Goal: Task Accomplishment & Management: Use online tool/utility

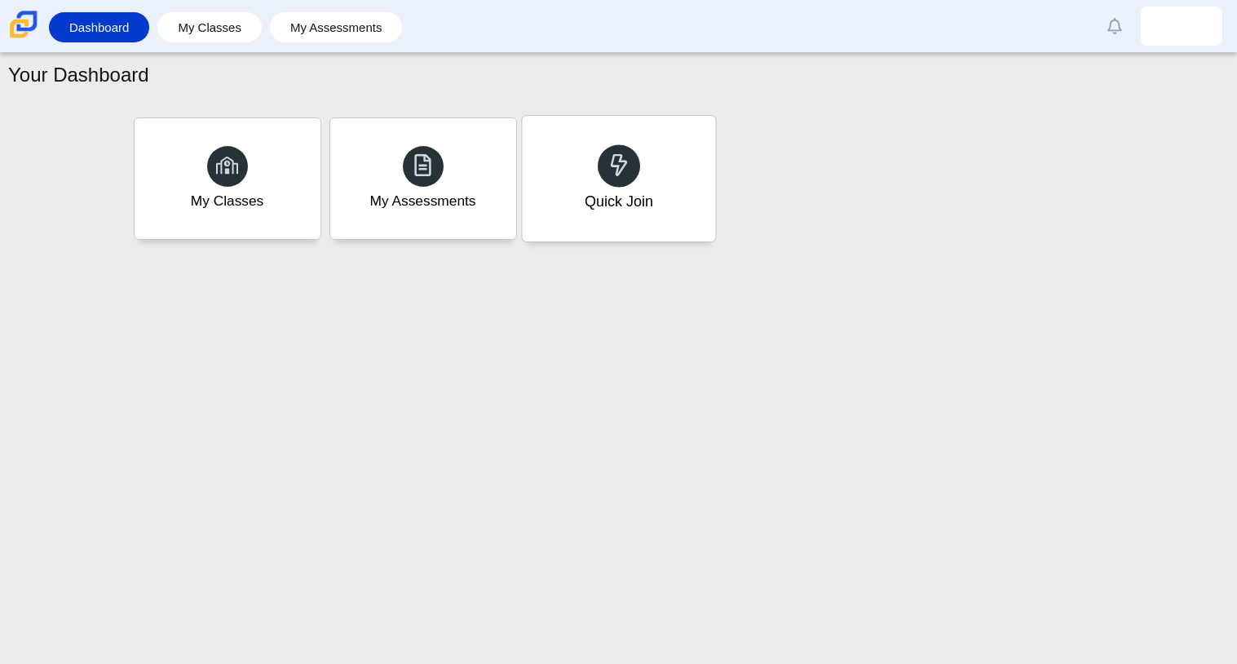
click at [576, 176] on div "Quick Join" at bounding box center [618, 179] width 193 height 126
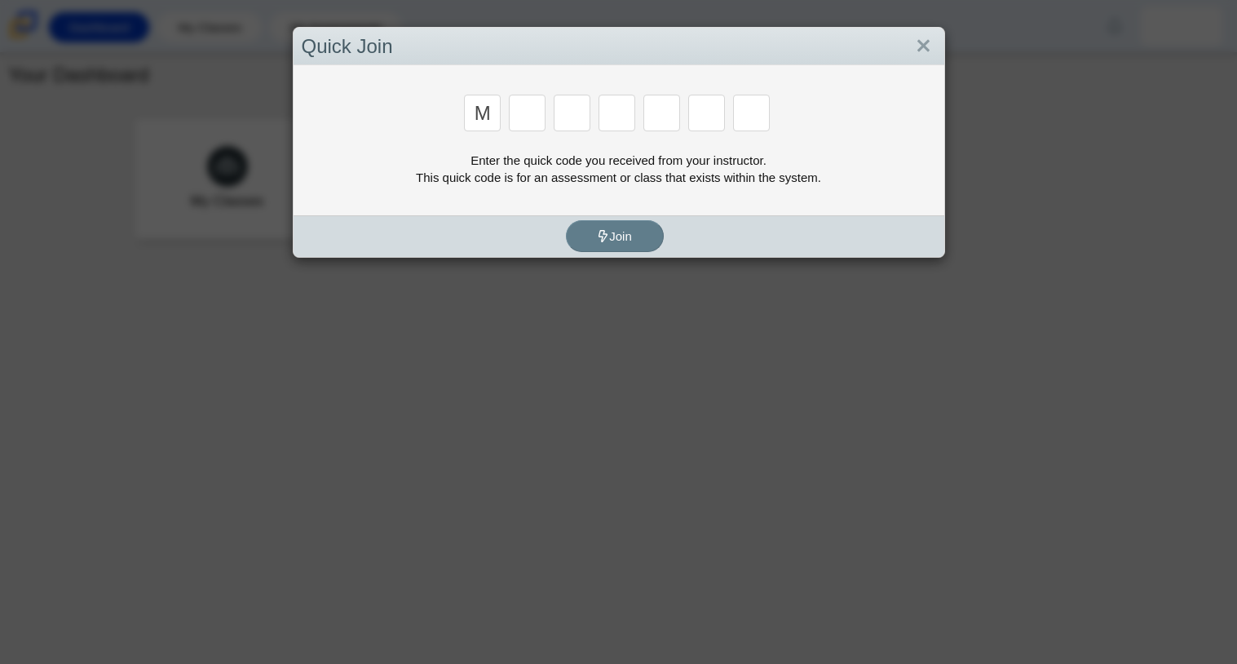
type input "m"
type input "7"
type input "e"
type input "3"
type input "f"
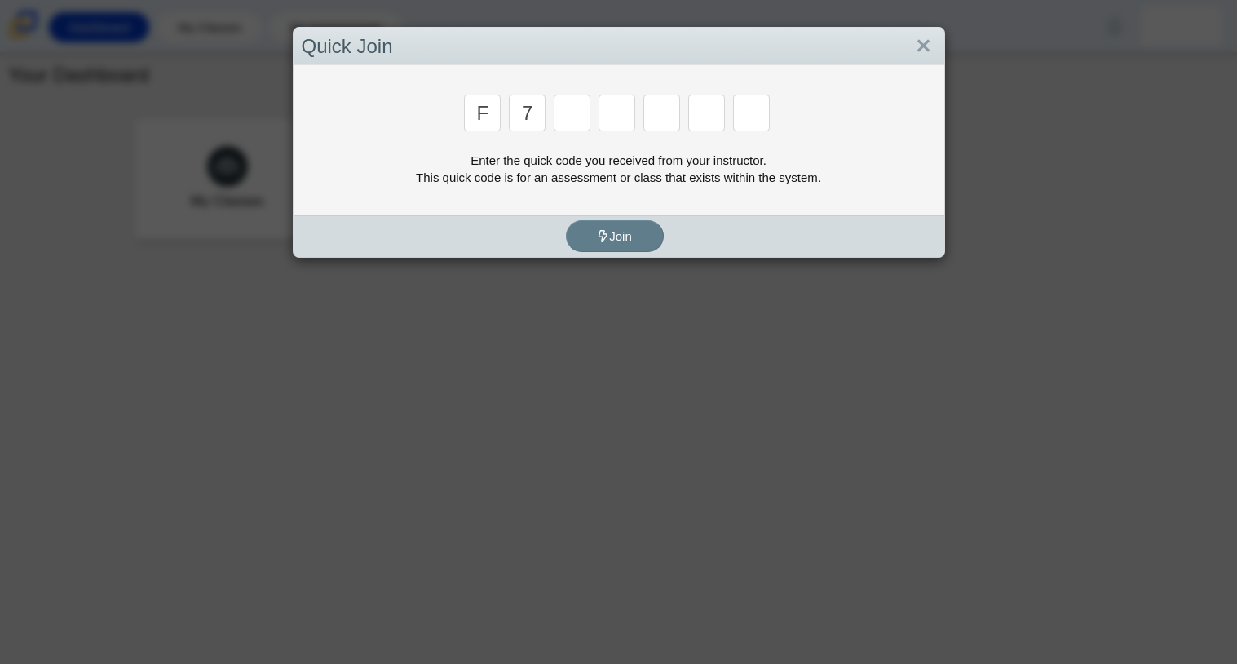
type input "7"
type input "m"
type input "c"
type input "h"
type input "w"
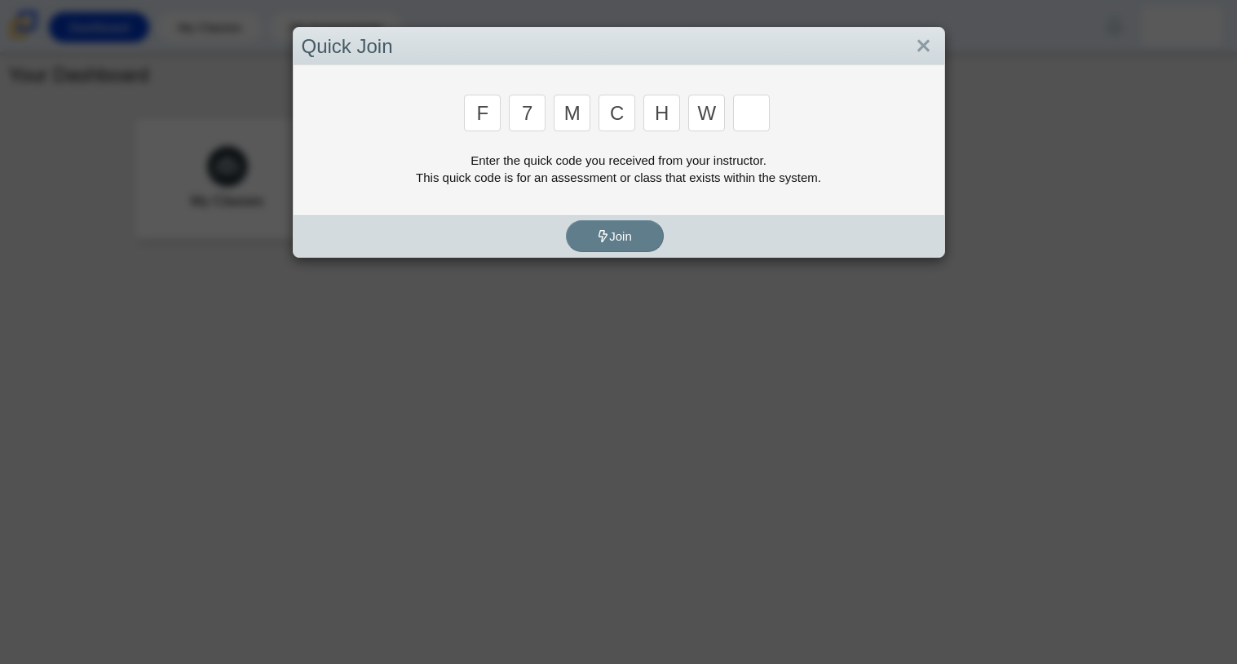
type input "k"
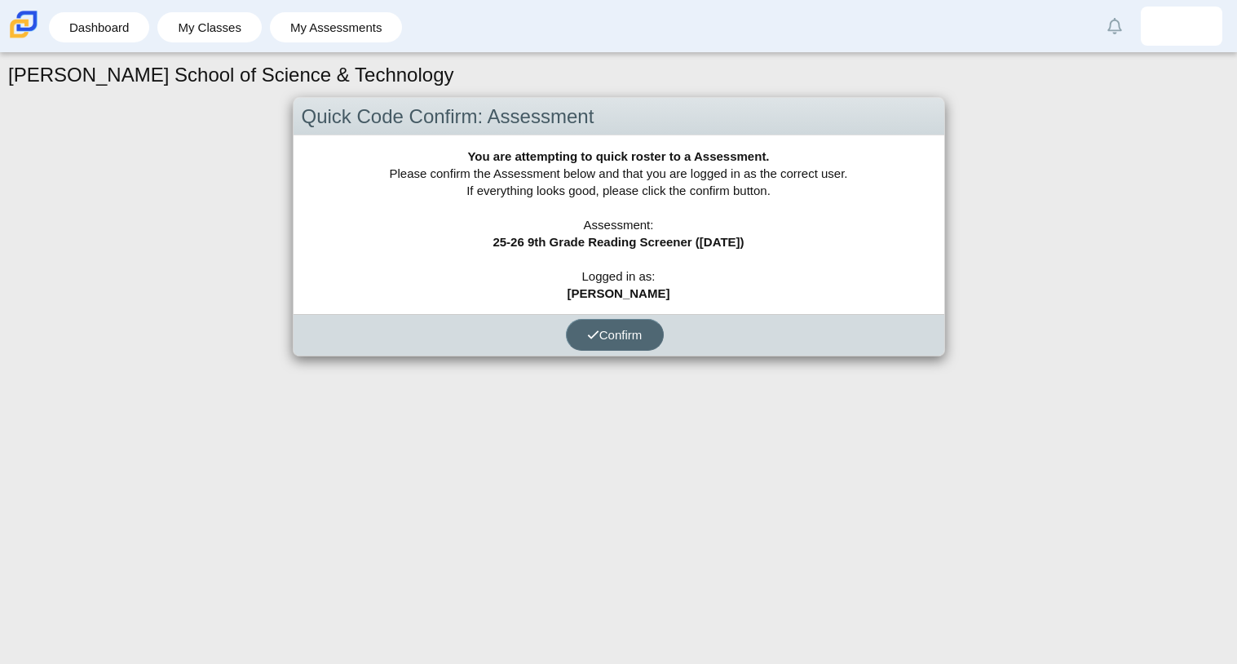
click at [628, 329] on span "Confirm" at bounding box center [614, 335] width 55 height 14
